Goal: Task Accomplishment & Management: Use online tool/utility

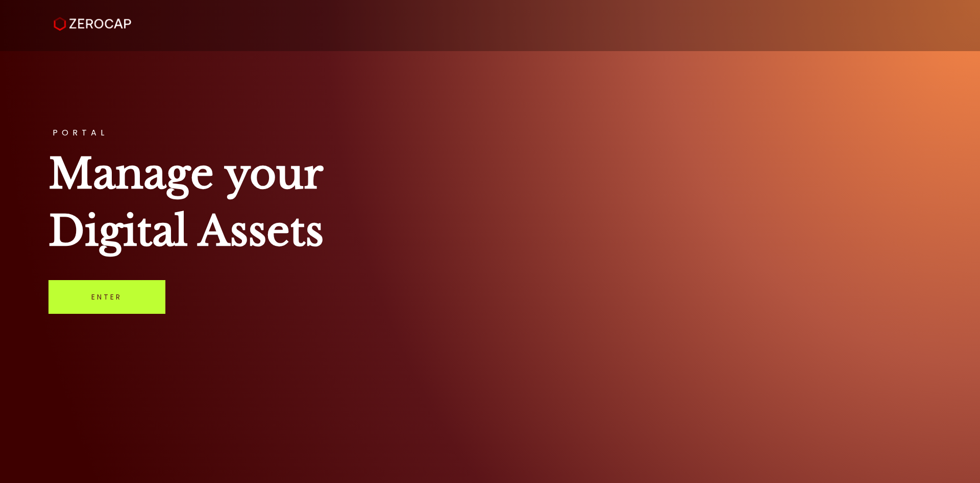
drag, startPoint x: 137, startPoint y: 298, endPoint x: 145, endPoint y: 298, distance: 7.2
click at [137, 298] on link "Enter" at bounding box center [107, 297] width 117 height 34
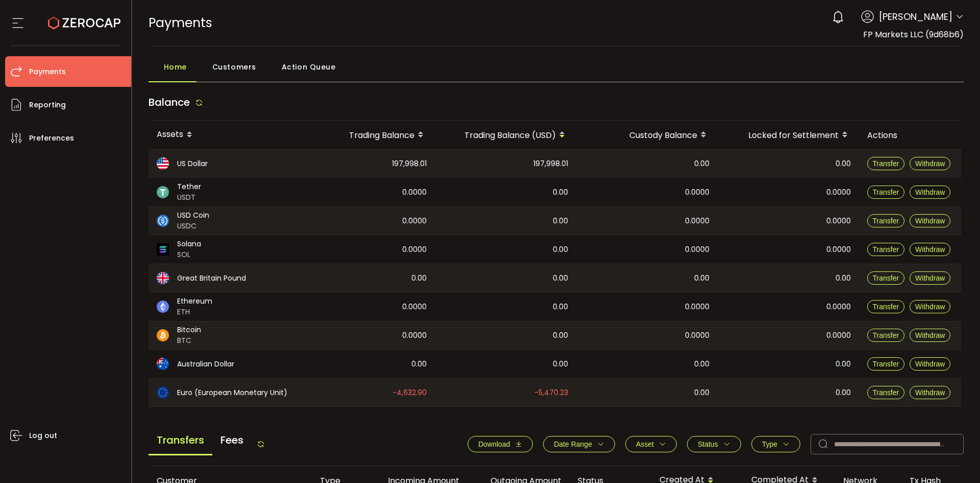
scroll to position [306, 0]
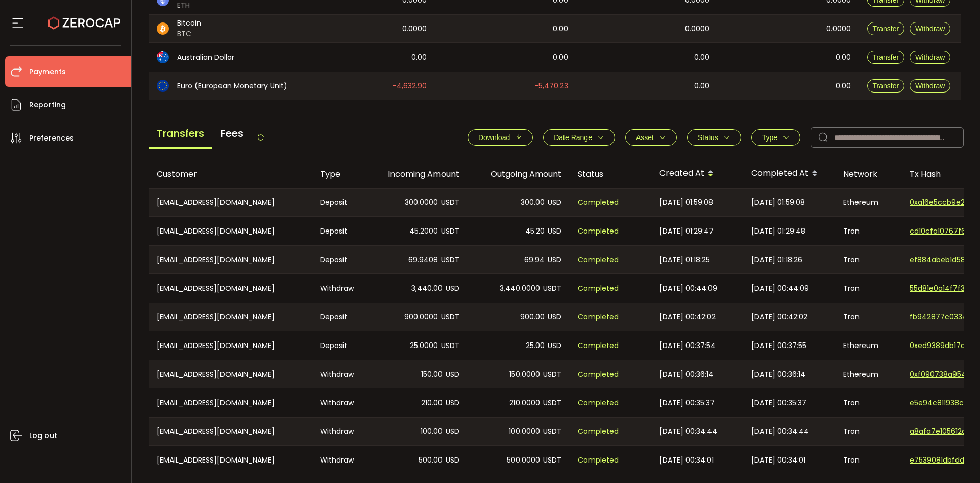
click at [265, 135] on icon at bounding box center [261, 137] width 8 height 8
click at [261, 135] on icon at bounding box center [261, 137] width 8 height 8
click at [262, 139] on icon at bounding box center [261, 137] width 8 height 8
